Goal: Task Accomplishment & Management: Use online tool/utility

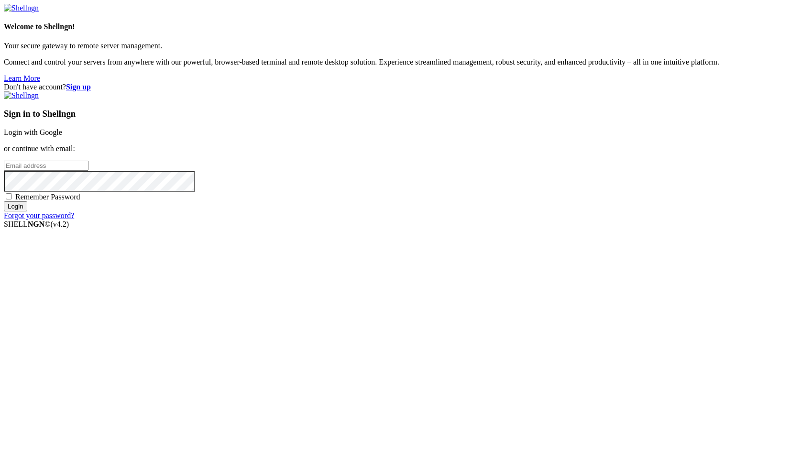
type input "[EMAIL_ADDRESS][DOMAIN_NAME]"
click at [27, 211] on input "Login" at bounding box center [15, 206] width 23 height 10
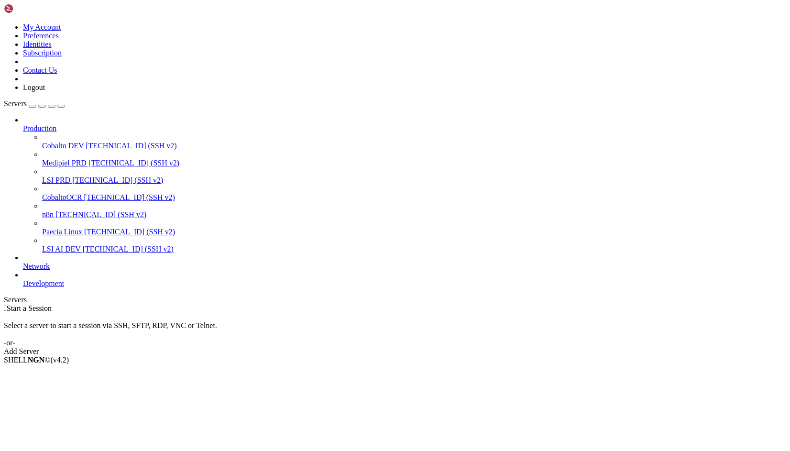
click at [89, 159] on span "[TECHNICAL_ID] (SSH v2)" at bounding box center [134, 163] width 91 height 8
click at [69, 159] on span "Medipiel PRD" at bounding box center [64, 163] width 44 height 8
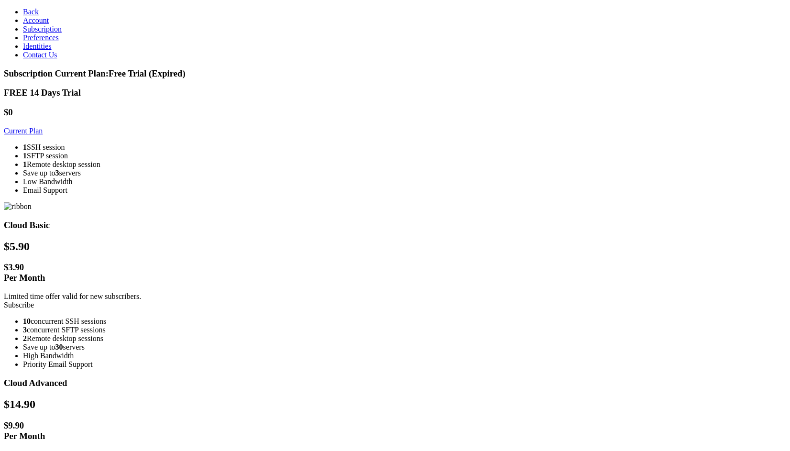
click at [227, 160] on li "1 SFTP session" at bounding box center [404, 156] width 763 height 9
click at [43, 130] on link "Current Plan" at bounding box center [23, 131] width 39 height 8
click at [34, 301] on link "Subscribe" at bounding box center [19, 305] width 30 height 8
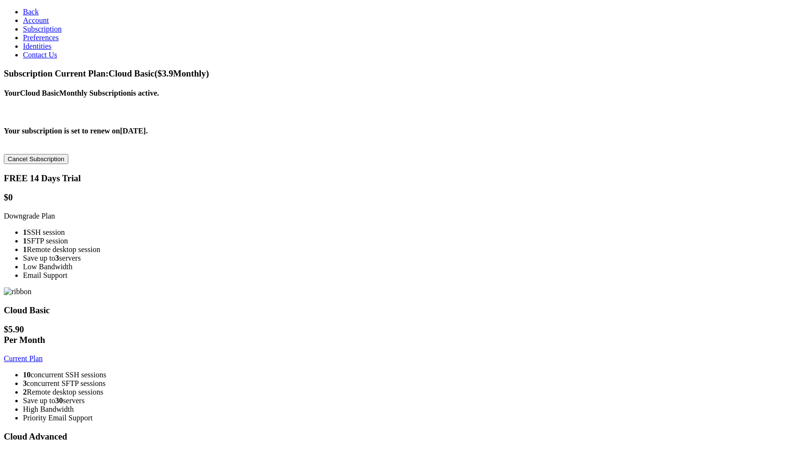
click at [25, 10] on span "Back" at bounding box center [31, 12] width 16 height 8
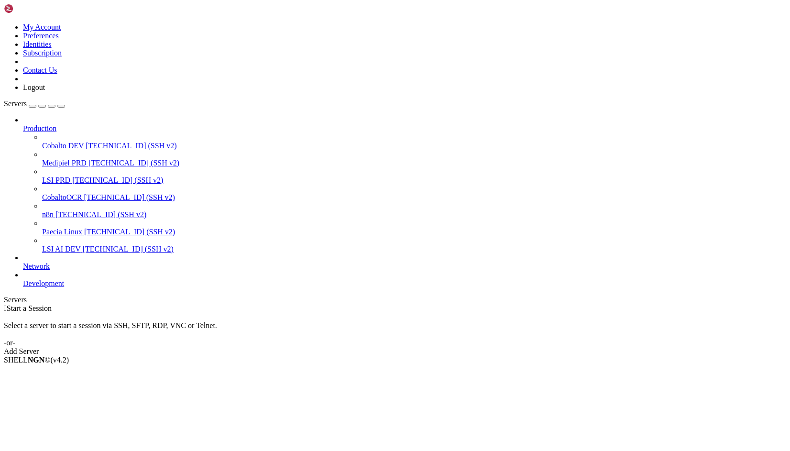
click at [89, 159] on span "[TECHNICAL_ID] (SSH v2)" at bounding box center [134, 163] width 91 height 8
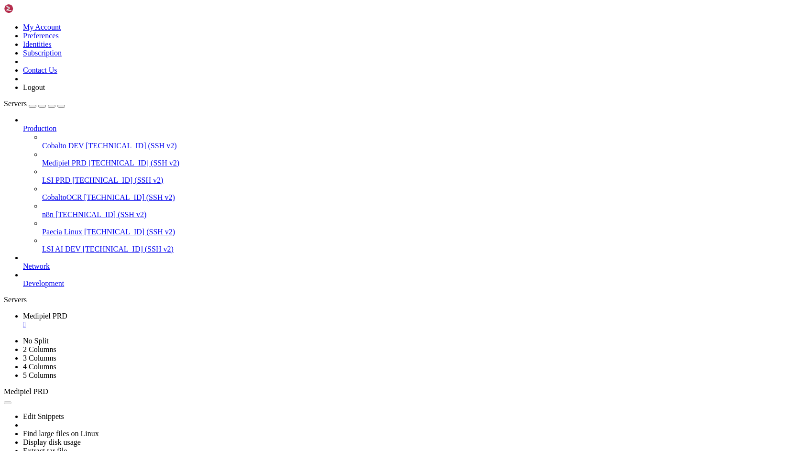
scroll to position [52, 0]
drag, startPoint x: 137, startPoint y: 498, endPoint x: 6, endPoint y: 498, distance: 131.6
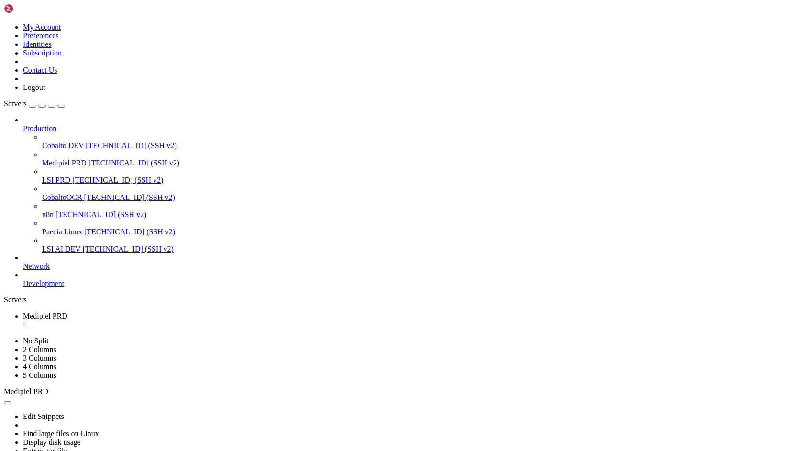
drag, startPoint x: 6, startPoint y: 499, endPoint x: 15, endPoint y: 499, distance: 9.1
drag, startPoint x: 8, startPoint y: 499, endPoint x: 130, endPoint y: 502, distance: 122.0
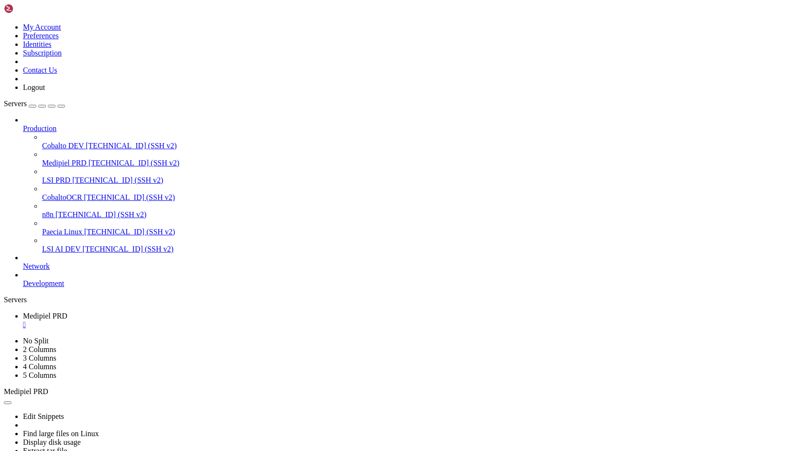
scroll to position [155, 0]
